Goal: Information Seeking & Learning: Learn about a topic

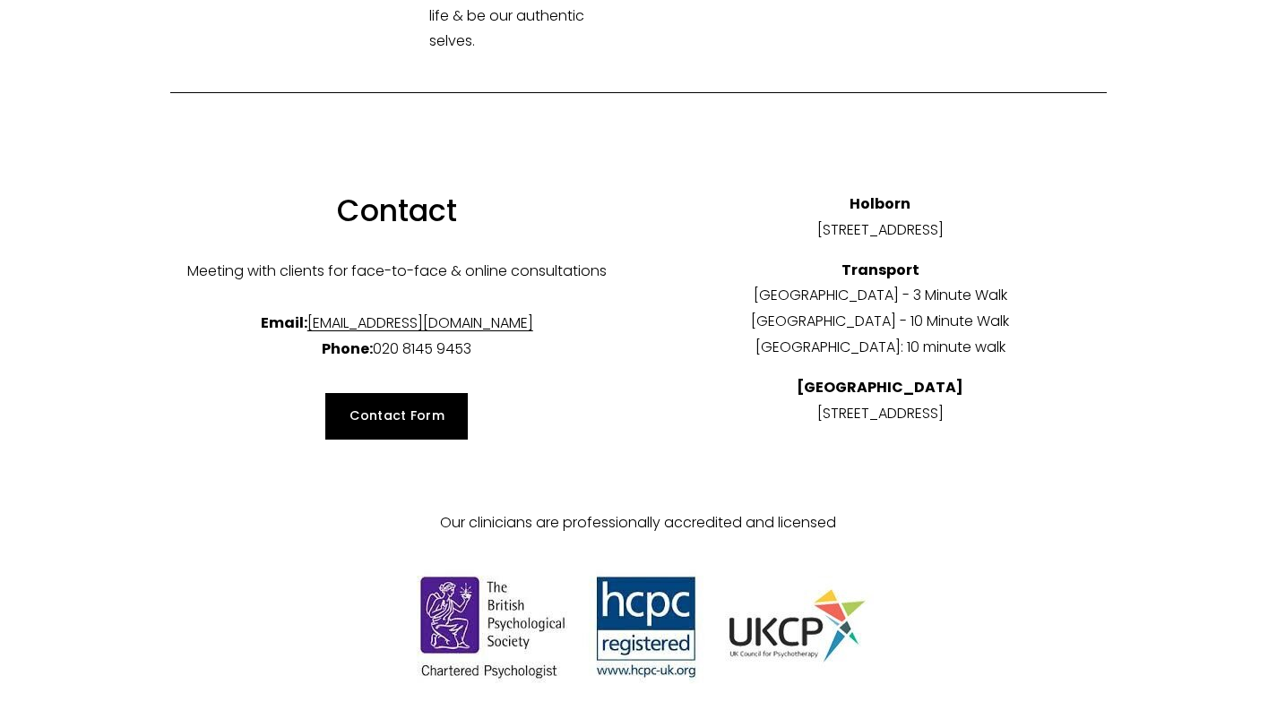
scroll to position [6326, 0]
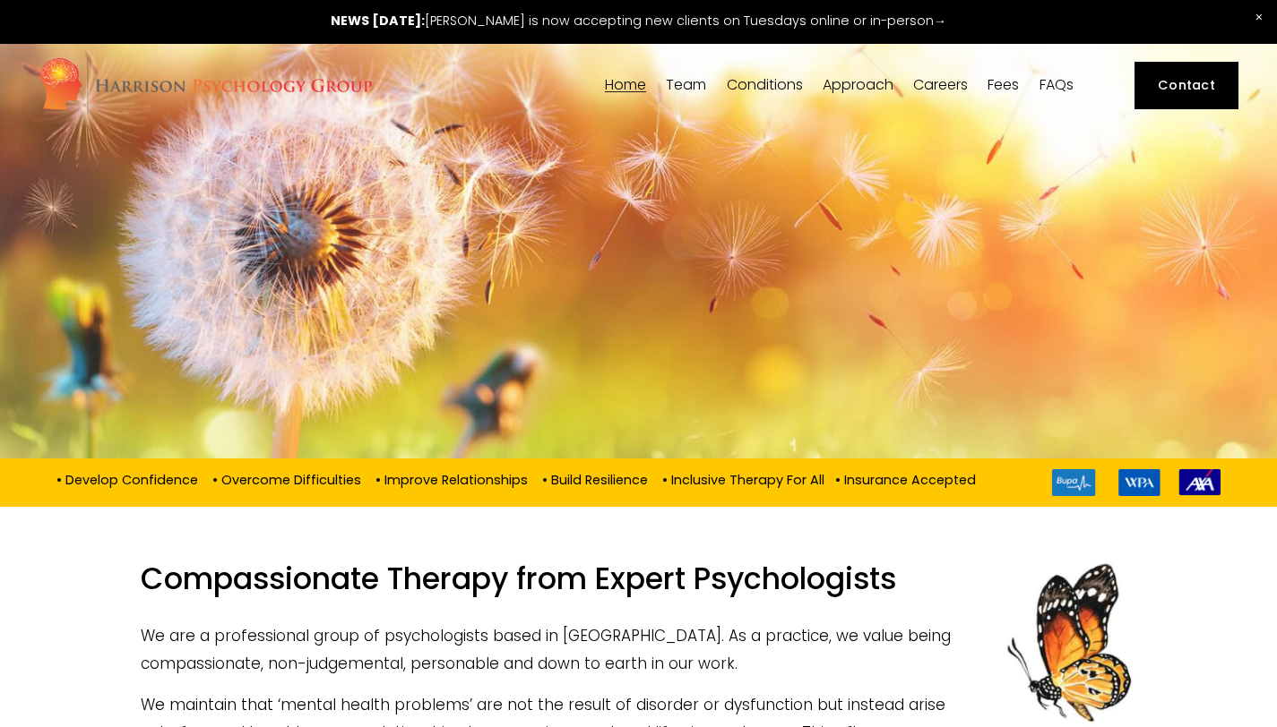
click at [1008, 85] on link "Fees" at bounding box center [1002, 85] width 31 height 17
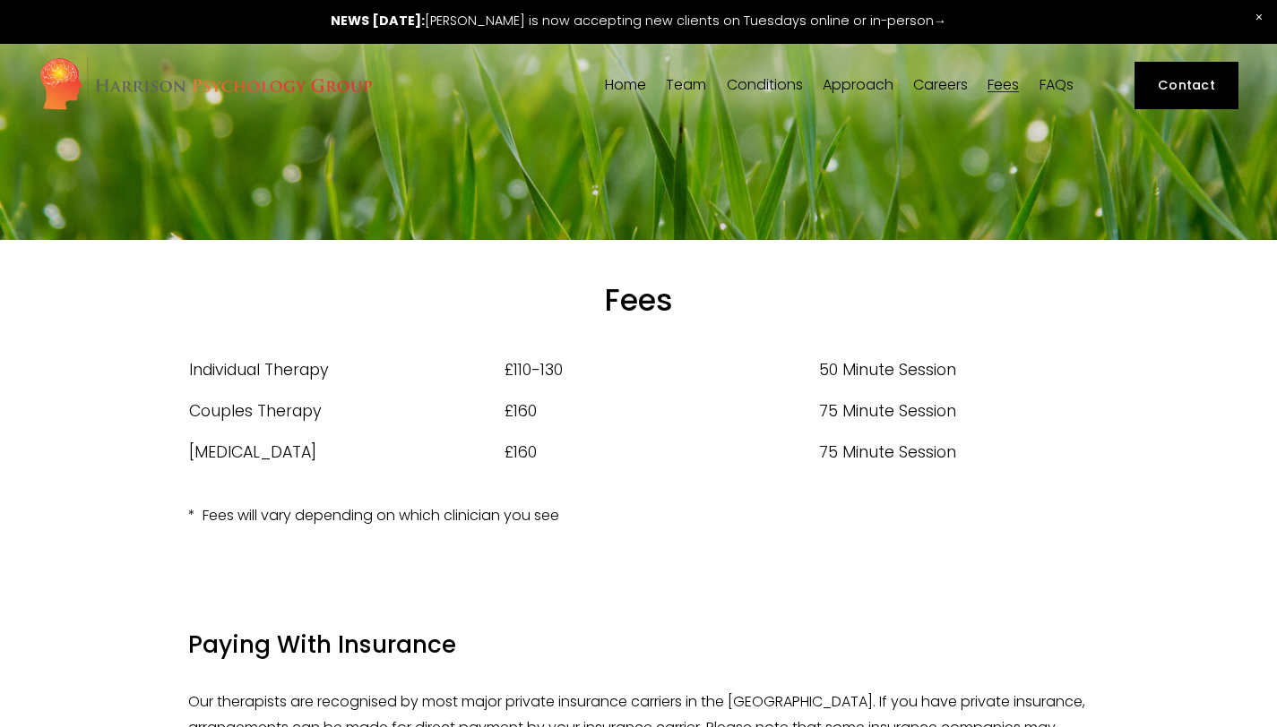
click at [1068, 82] on link "FAQs" at bounding box center [1056, 85] width 34 height 17
